Goal: Information Seeking & Learning: Understand process/instructions

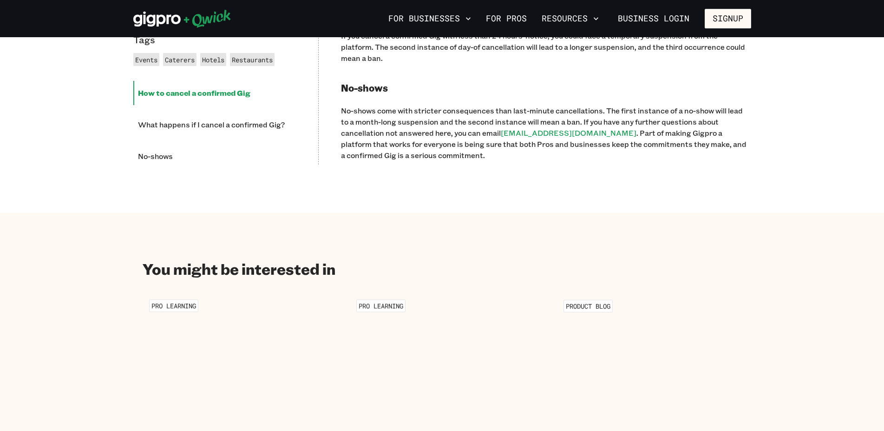
scroll to position [569, 0]
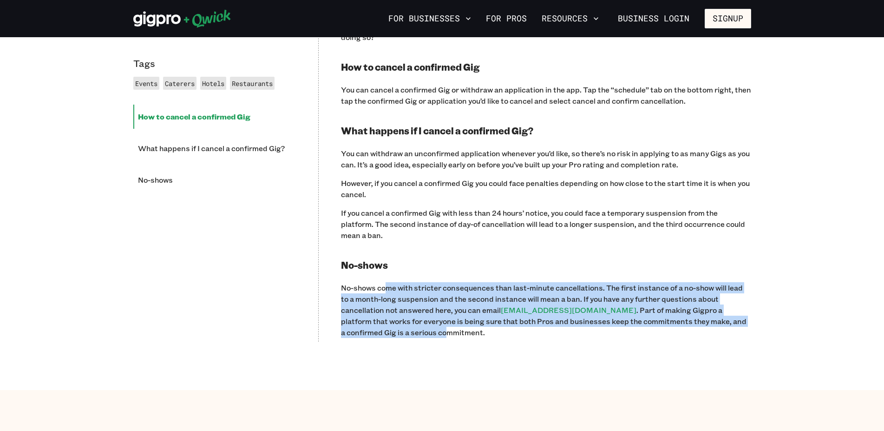
drag, startPoint x: 386, startPoint y: 278, endPoint x: 379, endPoint y: 321, distance: 43.4
click at [379, 321] on p "No-shows come with stricter consequences than last-minute cancellations. The fi…" at bounding box center [546, 310] width 410 height 56
drag, startPoint x: 385, startPoint y: 321, endPoint x: 371, endPoint y: 280, distance: 43.1
click at [371, 282] on p "No-shows come with stricter consequences than last-minute cancellations. The fi…" at bounding box center [546, 310] width 410 height 56
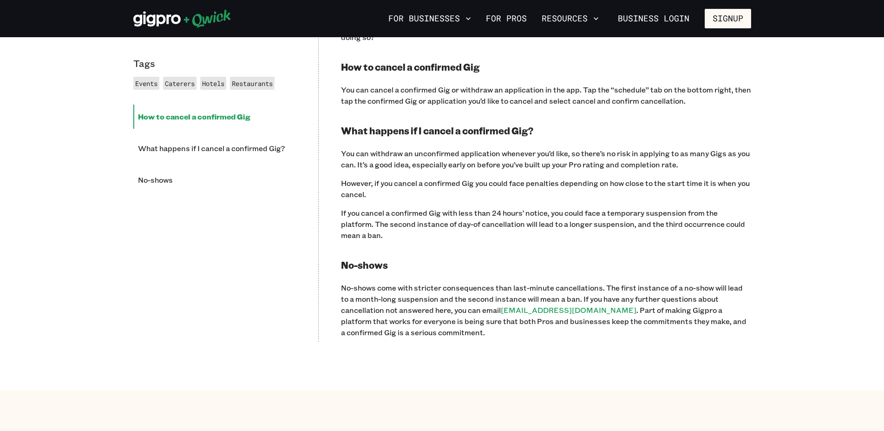
click at [371, 282] on p "No-shows come with stricter consequences than last-minute cancellations. The fi…" at bounding box center [546, 310] width 410 height 56
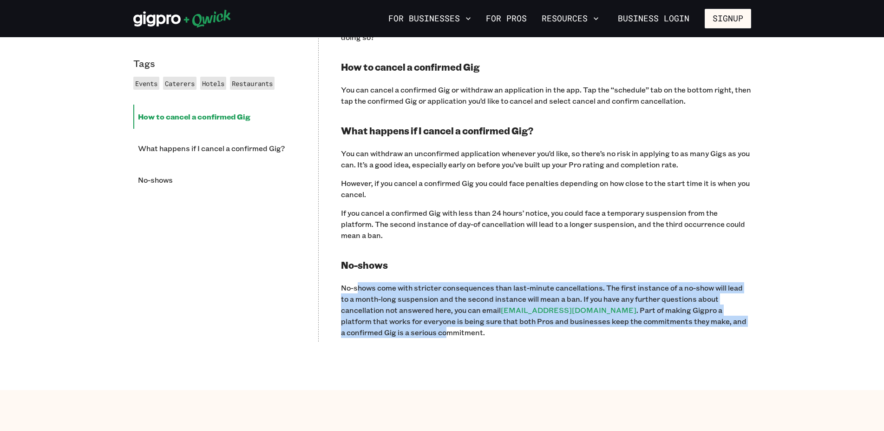
drag, startPoint x: 358, startPoint y: 276, endPoint x: 380, endPoint y: 321, distance: 49.7
click at [380, 321] on p "No-shows come with stricter consequences than last-minute cancellations. The fi…" at bounding box center [546, 310] width 410 height 56
click at [380, 320] on p "No-shows come with stricter consequences than last-minute cancellations. The fi…" at bounding box center [546, 310] width 410 height 56
drag, startPoint x: 386, startPoint y: 320, endPoint x: 350, endPoint y: 281, distance: 53.6
click at [350, 282] on p "No-shows come with stricter consequences than last-minute cancellations. The fi…" at bounding box center [546, 310] width 410 height 56
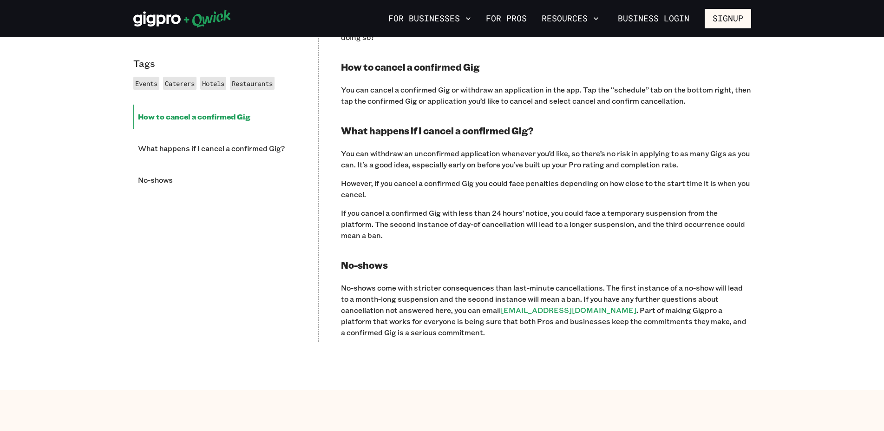
click at [350, 282] on p "No-shows come with stricter consequences than last-minute cancellations. The fi…" at bounding box center [546, 310] width 410 height 56
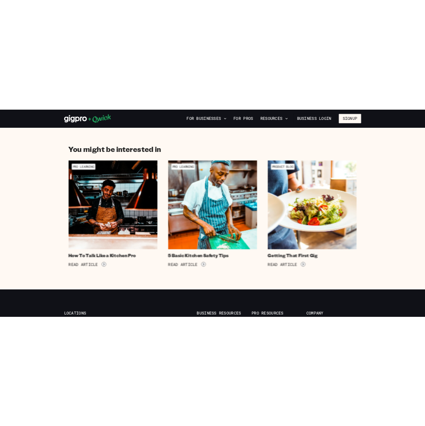
scroll to position [724, 0]
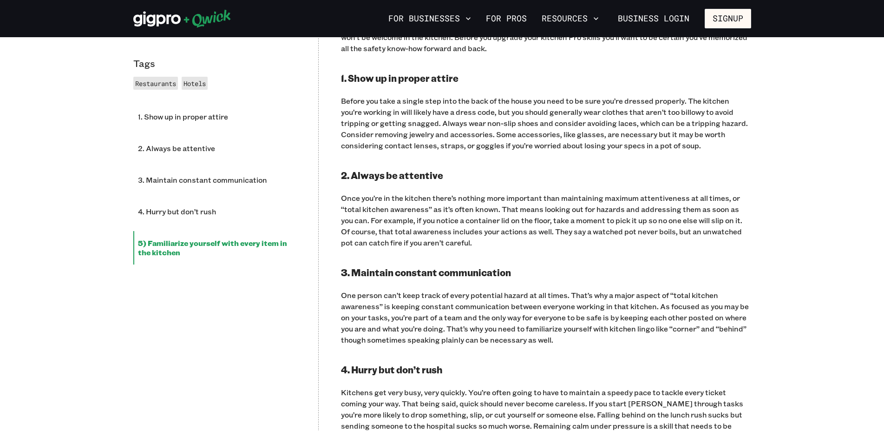
scroll to position [758, 0]
